Goal: Use online tool/utility: Utilize a website feature to perform a specific function

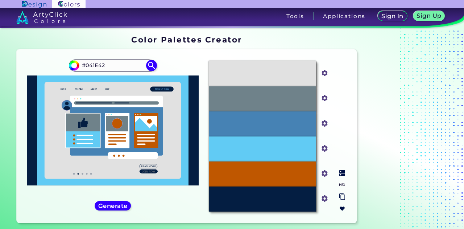
click at [288, 150] on div "#61CBF4" at bounding box center [262, 148] width 107 height 25
click at [325, 150] on input "#61cbf4" at bounding box center [323, 147] width 9 height 9
click at [323, 149] on input "#61cbf4" at bounding box center [323, 147] width 9 height 9
type input "#bf5700"
click at [281, 41] on div "Color Palettes Creator" at bounding box center [187, 39] width 346 height 14
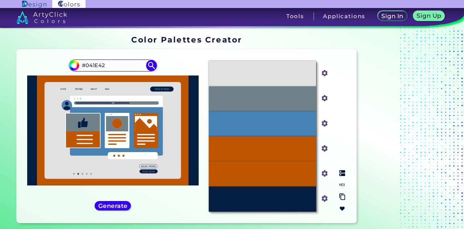
click at [323, 148] on input "#bf5700" at bounding box center [323, 147] width 9 height 9
type input "#61cbf4"
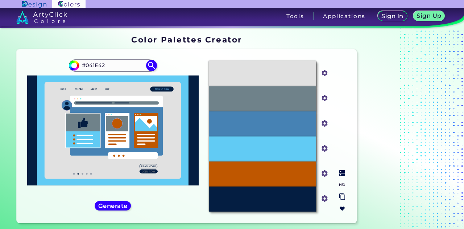
click at [327, 99] on input "#6f828a" at bounding box center [323, 97] width 9 height 9
type input "#bf5700"
click at [346, 63] on div "#E1E1E1 #e1e1e1 #6F828A #bf5700 #4682B4 #4682b4 #61CBF4 #61cbf4 #BF5700 #bf5700…" at bounding box center [277, 136] width 148 height 162
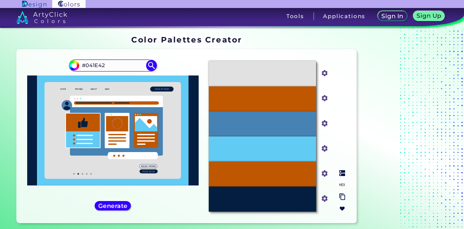
click at [325, 175] on input "#bf5700" at bounding box center [323, 172] width 9 height 9
type input "#6f828a"
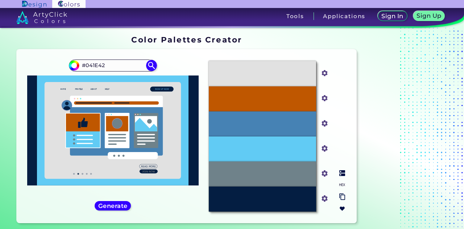
click at [323, 99] on input "#bf5700" at bounding box center [323, 97] width 9 height 9
type input "#041e42"
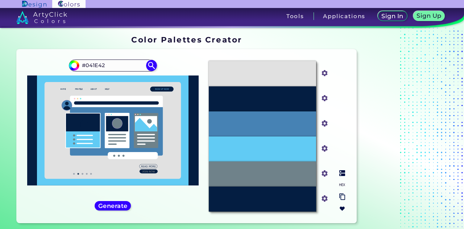
click at [326, 98] on input "#041e42" at bounding box center [323, 97] width 9 height 9
click at [324, 97] on input "#041e42" at bounding box center [323, 97] width 9 height 9
type input "#1c1f21"
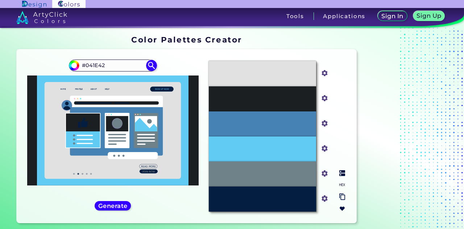
click at [325, 100] on input "#1c1f21" at bounding box center [323, 97] width 9 height 9
click at [345, 90] on div "#E1E1E1 #e1e1e1 #1C1F21 #1c1f21 #4682B4 #4682b4 #61CBF4 #61cbf4 #6F828A #6f828a…" at bounding box center [277, 136] width 148 height 162
click at [326, 174] on input "#6f828a" at bounding box center [323, 172] width 9 height 9
click at [352, 56] on div "Oops - something went wrong. Please try again. #E1E1E1 #e1e1e1 #1C1F21 #1c1f21 …" at bounding box center [187, 136] width 340 height 174
click at [322, 97] on input "#1c1f21" at bounding box center [323, 97] width 9 height 9
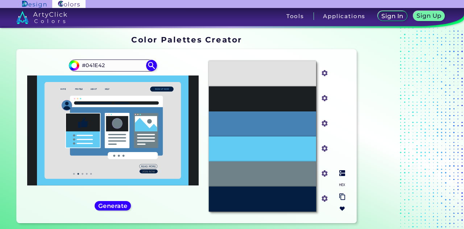
click at [337, 90] on div "#E1E1E1 #e1e1e1 #1C1F21 #1c1f21 #4682B4 #4682b4 #61CBF4 #61cbf4 #6F828A #6f828a…" at bounding box center [277, 136] width 148 height 162
click at [343, 171] on img at bounding box center [342, 173] width 6 height 6
click at [325, 99] on input "#1c1f21" at bounding box center [323, 97] width 9 height 9
type input "#222426"
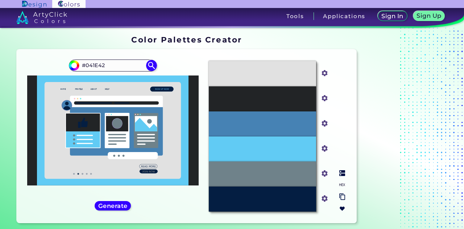
click at [293, 101] on div "#222426" at bounding box center [262, 98] width 107 height 25
click at [341, 175] on img at bounding box center [342, 173] width 6 height 6
click at [341, 174] on img at bounding box center [342, 173] width 6 height 6
click at [323, 98] on input "#222426" at bounding box center [323, 97] width 9 height 9
type input "#1b1c1d"
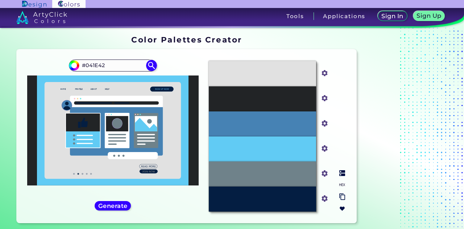
type input "#1b1c1d"
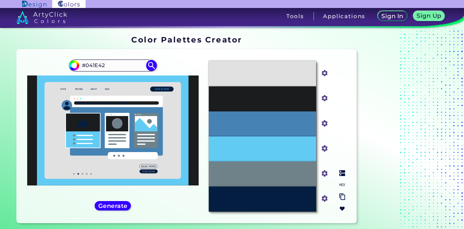
click at [341, 171] on img at bounding box center [342, 173] width 6 height 6
